Goal: Information Seeking & Learning: Learn about a topic

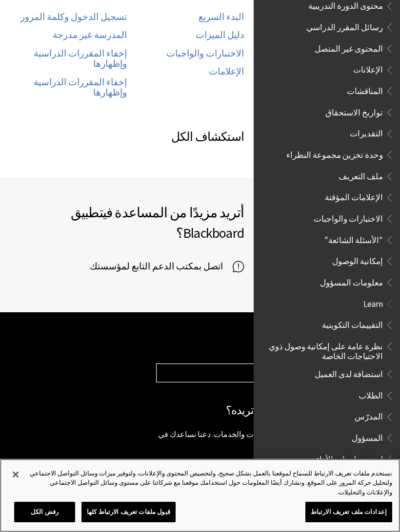
click at [15, 485] on button "إغلاق" at bounding box center [15, 474] width 21 height 21
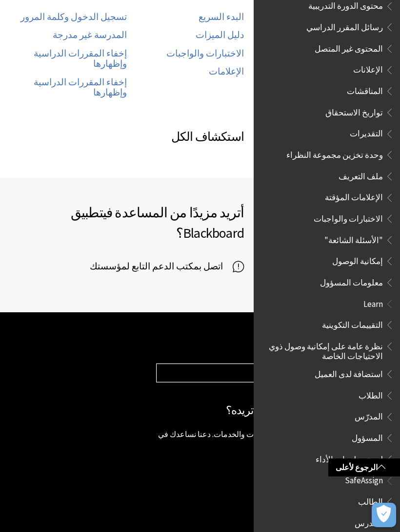
click at [375, 494] on span "الطالب" at bounding box center [370, 500] width 25 height 13
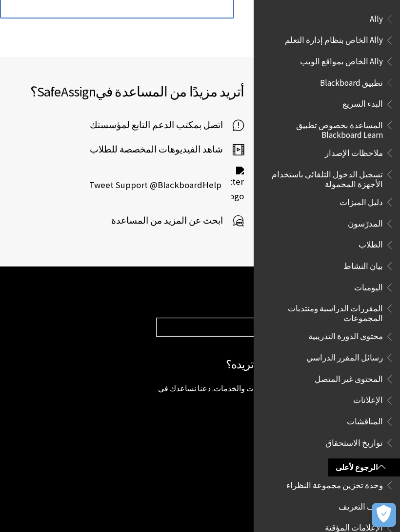
click at [372, 237] on span "الطلاب" at bounding box center [370, 243] width 24 height 13
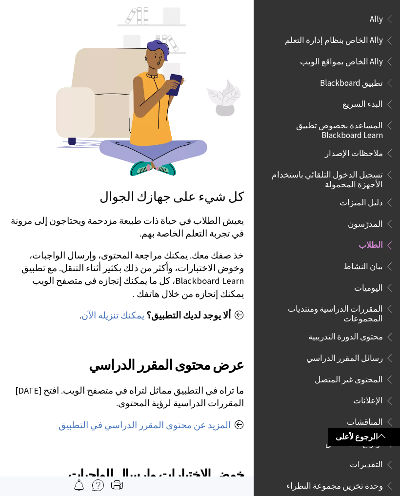
scroll to position [184, 0]
